Goal: Task Accomplishment & Management: Manage account settings

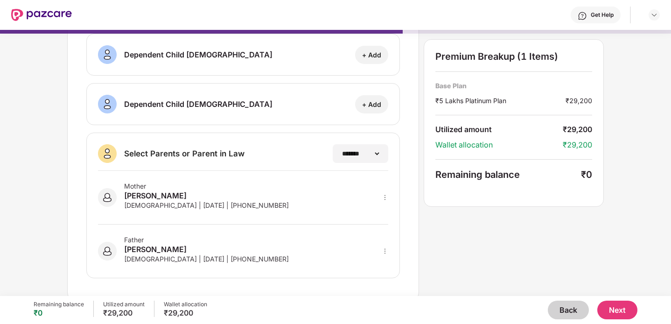
scroll to position [158, 0]
click at [613, 309] on button "Next" at bounding box center [617, 310] width 40 height 19
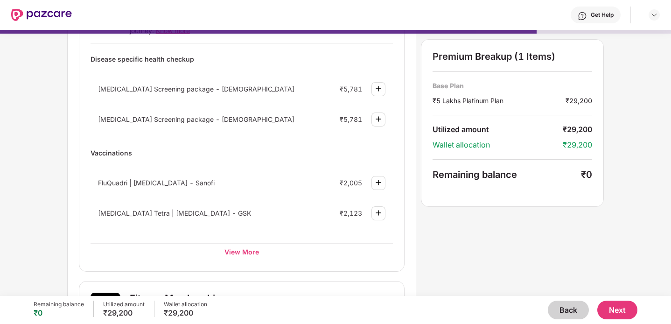
scroll to position [113, 0]
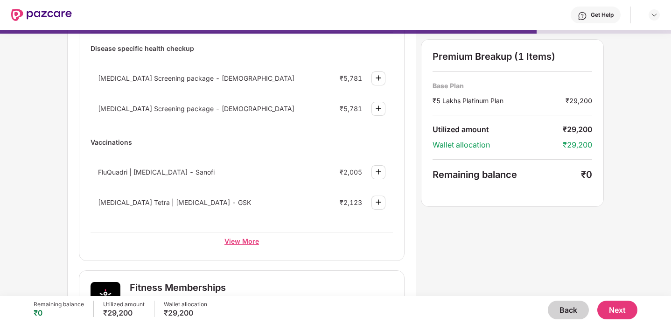
click at [267, 244] on div "View More" at bounding box center [242, 240] width 302 height 17
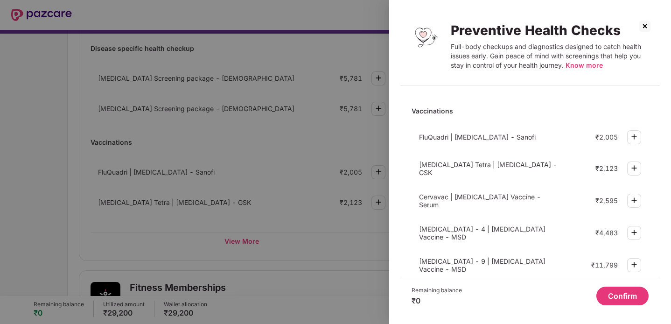
scroll to position [306, 0]
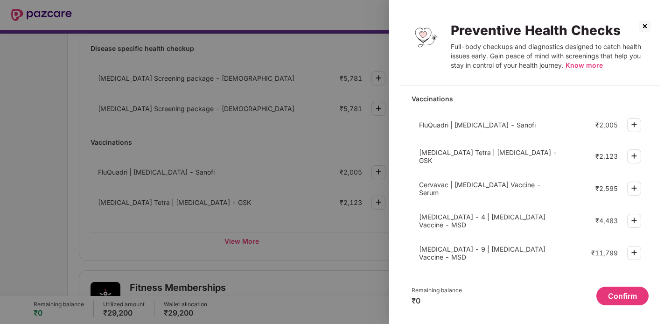
click at [647, 26] on img at bounding box center [645, 26] width 15 height 15
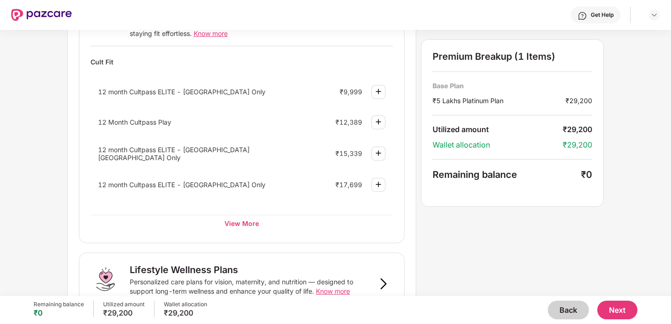
scroll to position [399, 0]
click at [241, 218] on div "View More" at bounding box center [242, 222] width 302 height 17
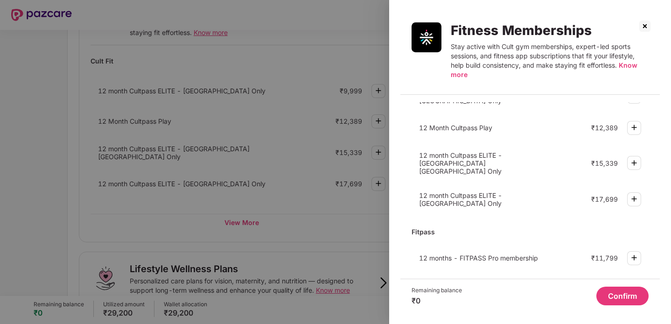
click at [646, 24] on img at bounding box center [645, 26] width 15 height 15
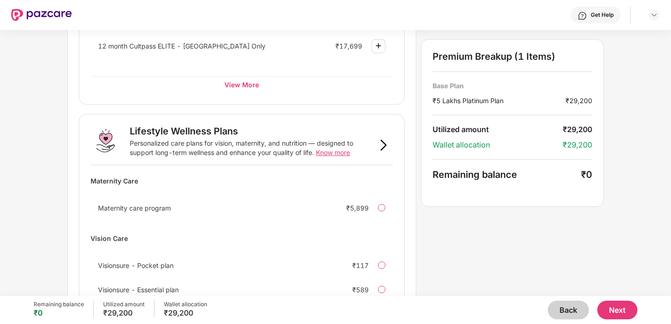
scroll to position [596, 0]
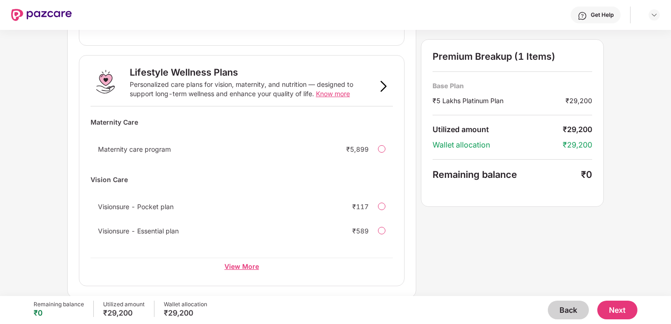
click at [242, 265] on div "View More" at bounding box center [242, 266] width 302 height 17
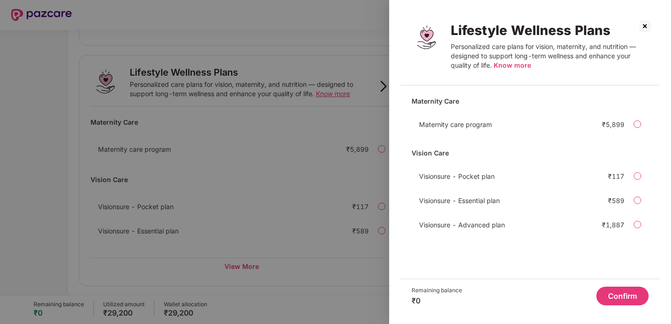
click at [645, 21] on img at bounding box center [645, 26] width 15 height 15
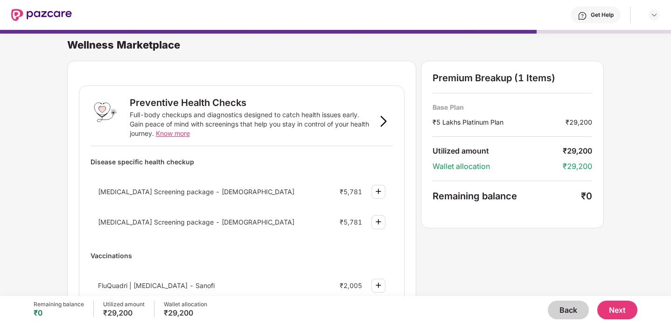
click at [618, 316] on button "Next" at bounding box center [617, 310] width 40 height 19
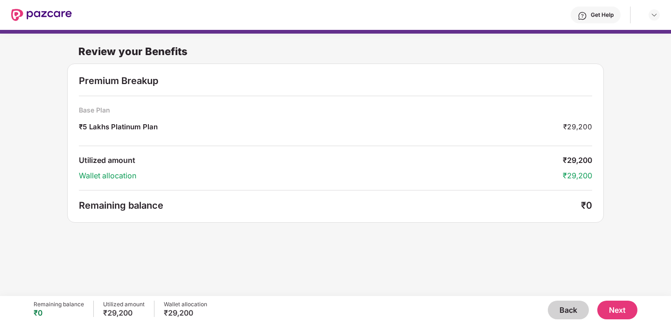
click at [622, 307] on button "Next" at bounding box center [617, 310] width 40 height 19
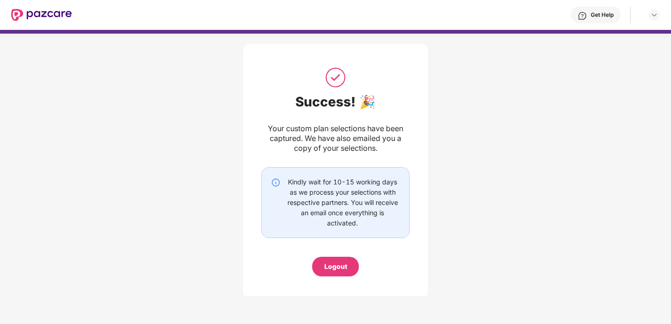
click at [328, 257] on div "Logout" at bounding box center [335, 267] width 47 height 20
